Goal: Find specific page/section: Find specific page/section

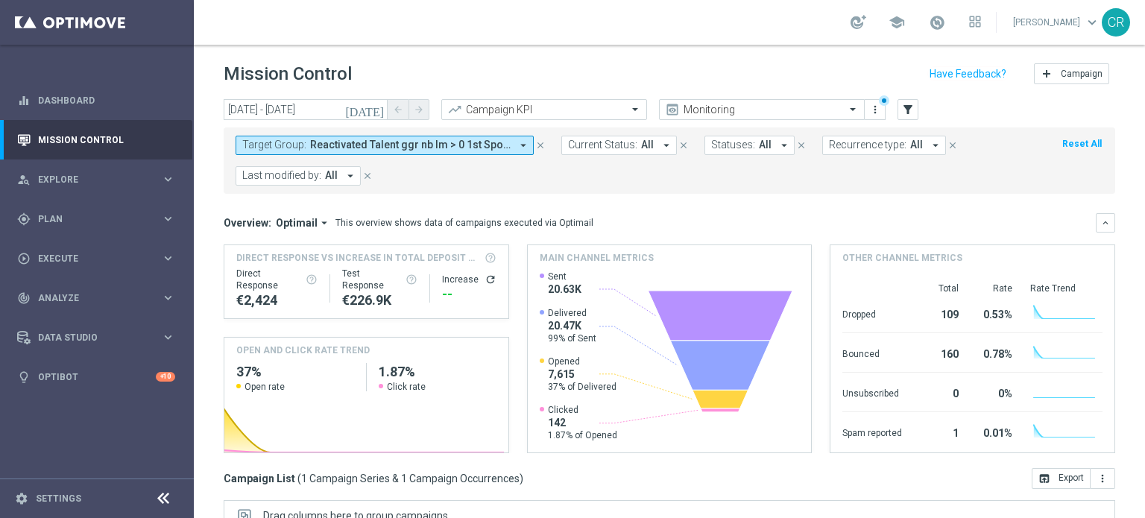
click at [379, 145] on span "Reactivated Talent ggr nb lm > 0 1st Sport lm" at bounding box center [410, 145] width 201 height 13
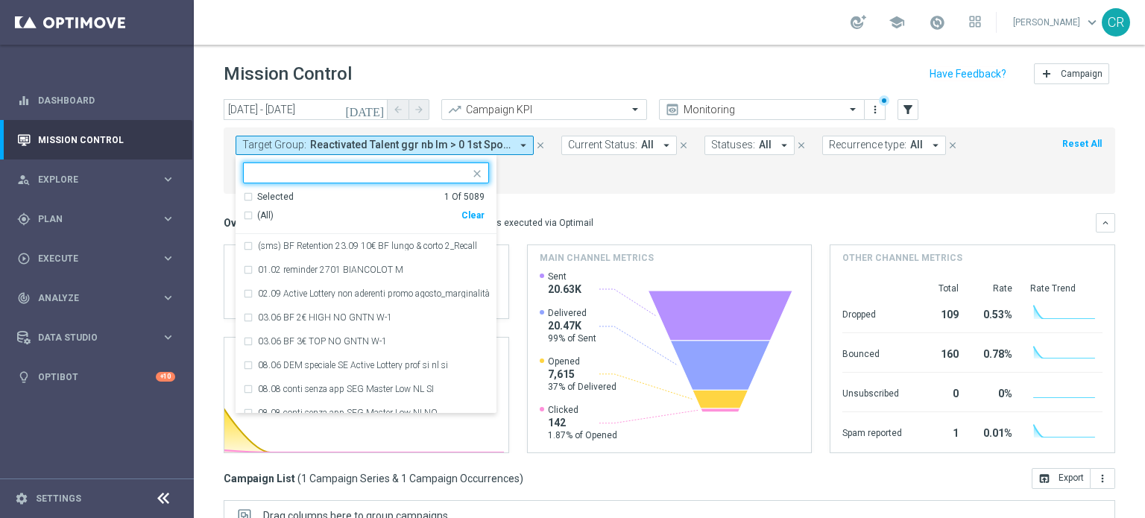
click at [0, 0] on div "Clear" at bounding box center [0, 0] width 0 height 0
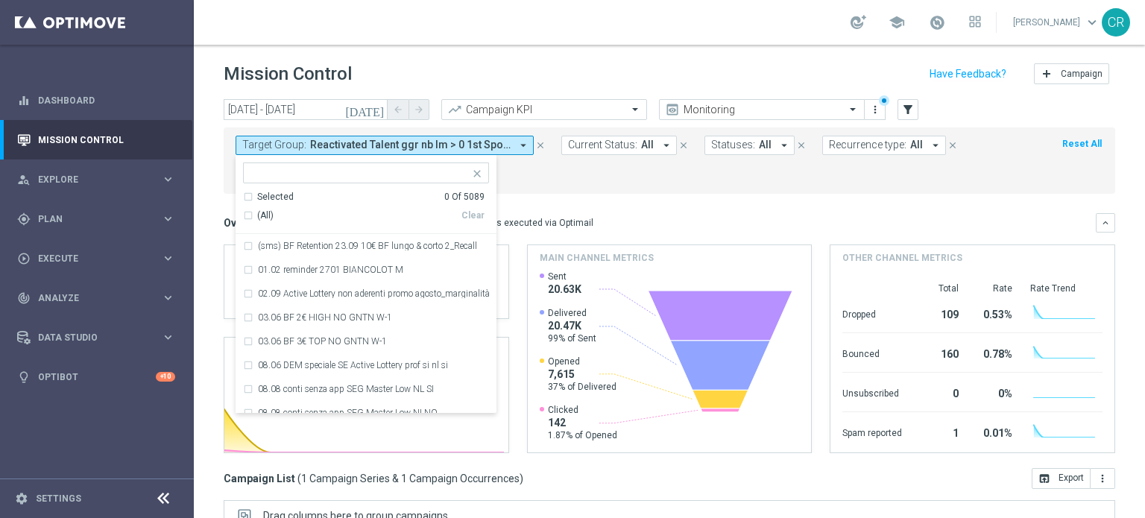
click at [350, 172] on input "text" at bounding box center [360, 173] width 218 height 13
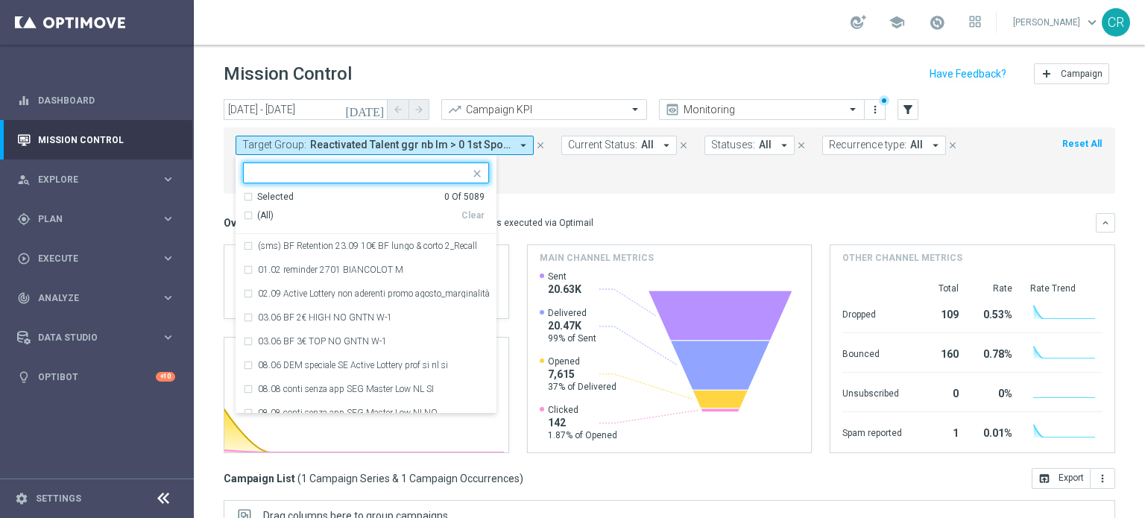
paste input "Multi Talent ggr nb lm > 0 1st Sport saldo"
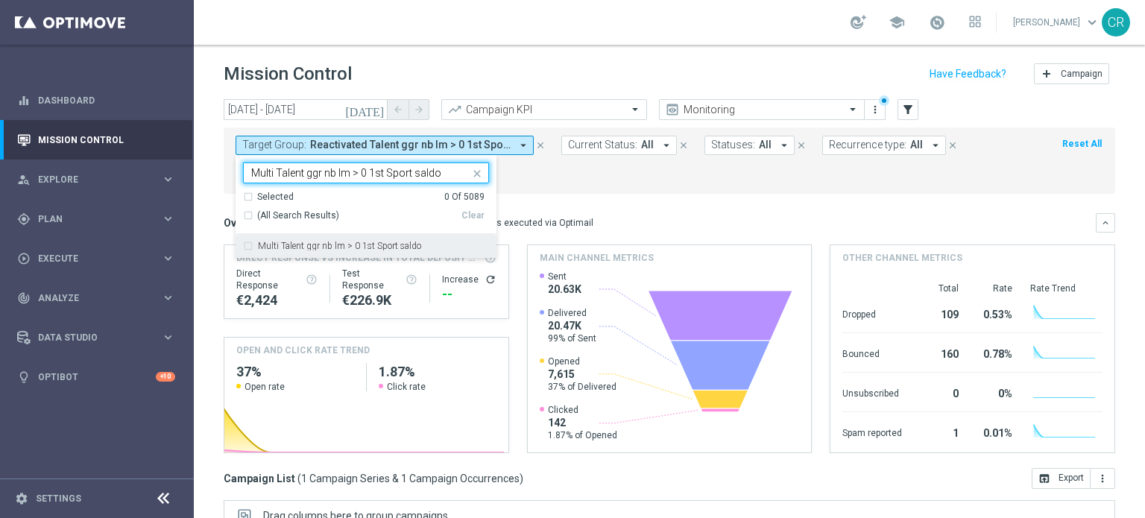
click at [361, 239] on div "Multi Talent ggr nb lm > 0 1st Sport saldo" at bounding box center [366, 246] width 246 height 24
type input "Multi Talent ggr nb lm > 0 1st Sport saldo"
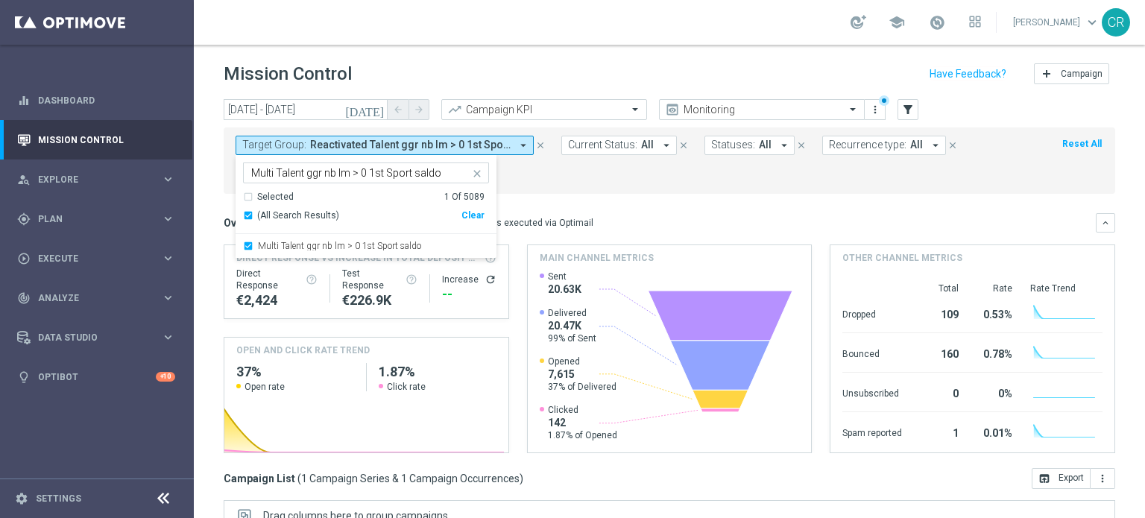
click at [571, 183] on form "Target Group: Reactivated Talent ggr nb lm > 0 1st Sport lm arrow_drop_down Mul…" at bounding box center [637, 161] width 802 height 50
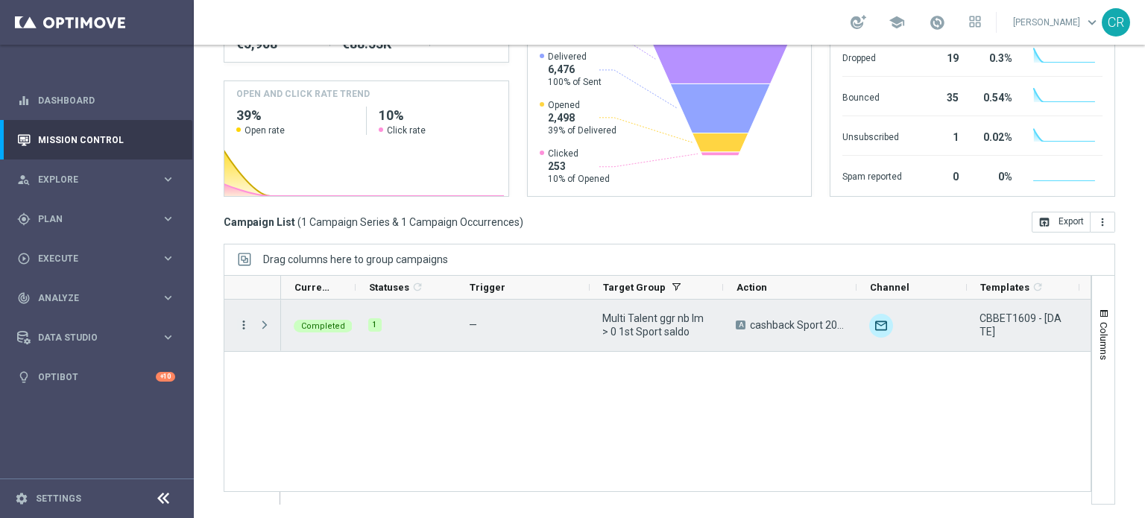
click at [241, 321] on icon "more_vert" at bounding box center [243, 324] width 13 height 13
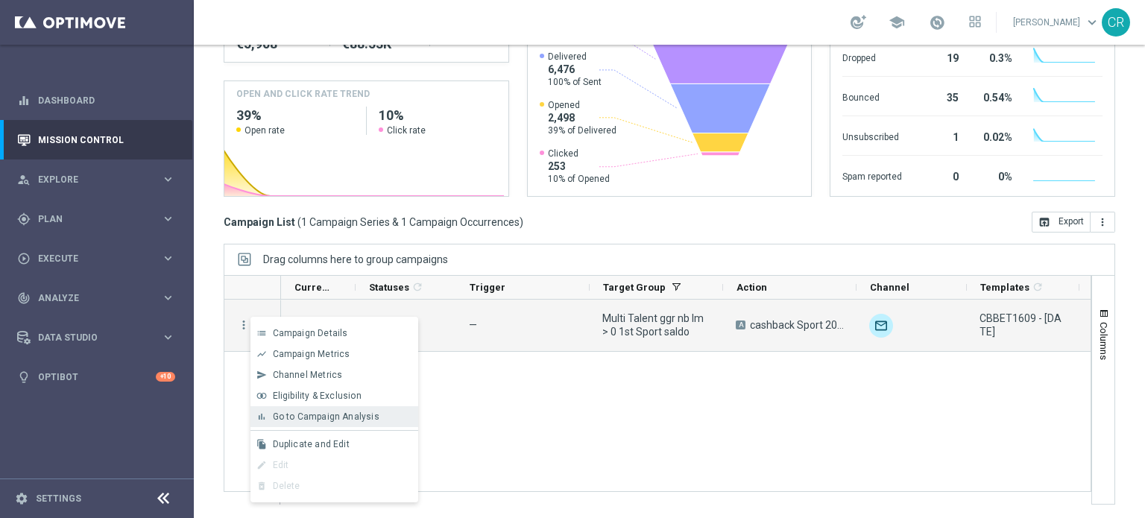
click at [288, 415] on span "Go to Campaign Analysis" at bounding box center [326, 417] width 107 height 10
